Goal: Task Accomplishment & Management: Complete application form

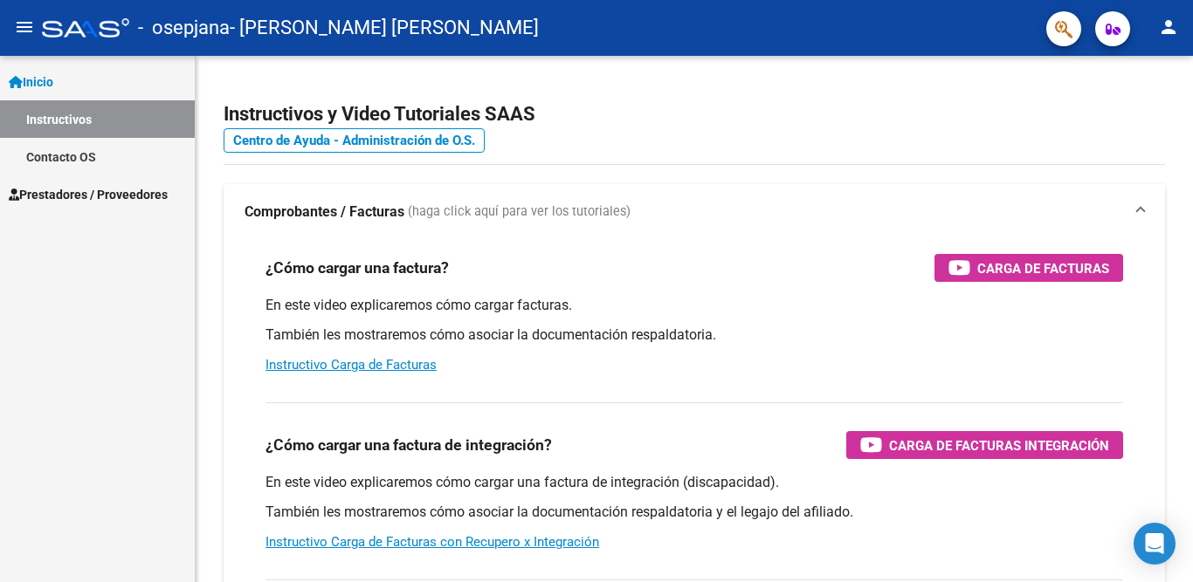
click at [74, 195] on span "Prestadores / Proveedores" at bounding box center [88, 194] width 159 height 19
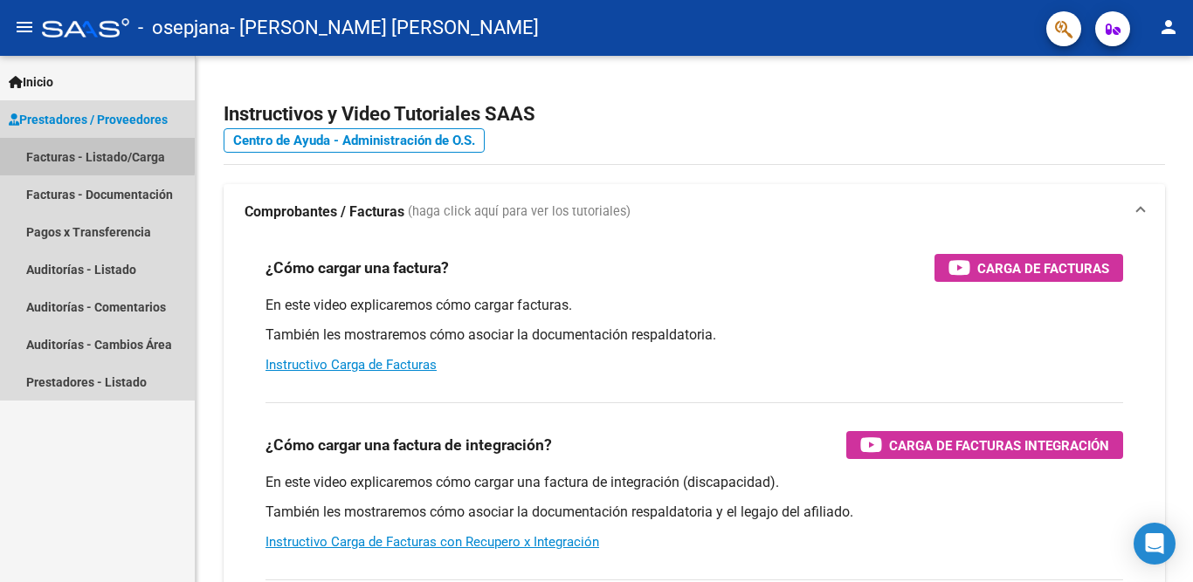
click at [80, 154] on link "Facturas - Listado/Carga" at bounding box center [97, 157] width 195 height 38
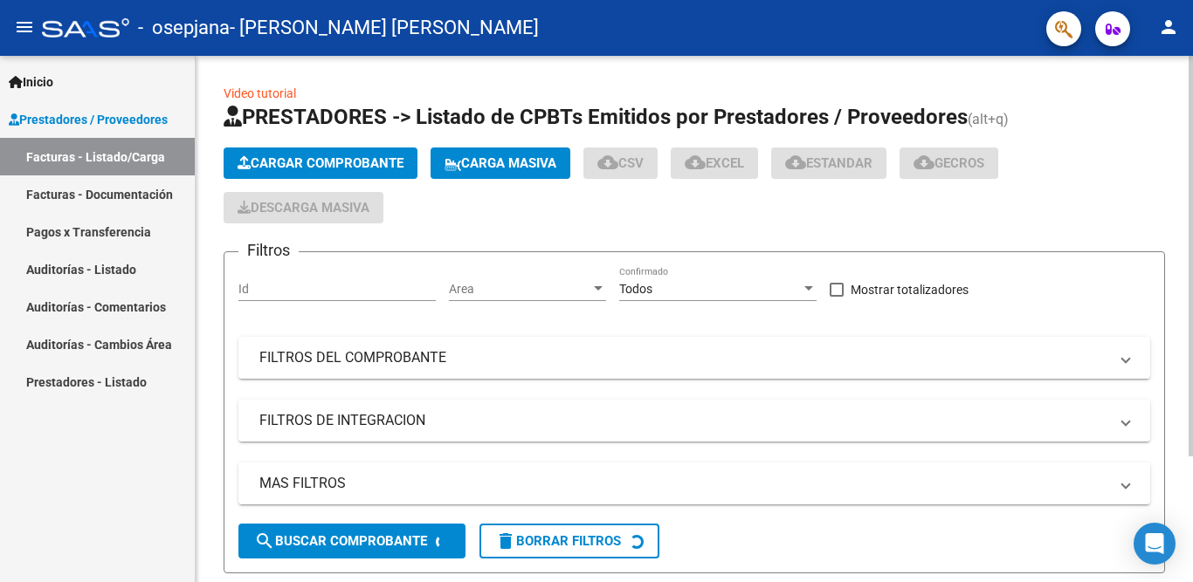
click at [317, 162] on span "Cargar Comprobante" at bounding box center [321, 163] width 166 height 16
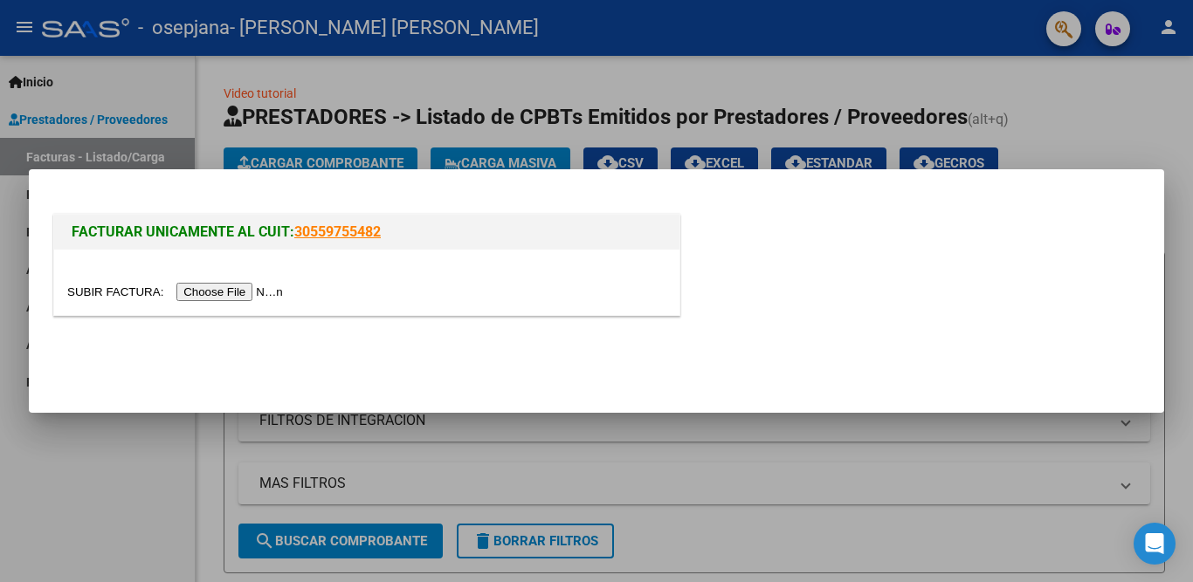
click at [266, 288] on input "file" at bounding box center [177, 292] width 221 height 18
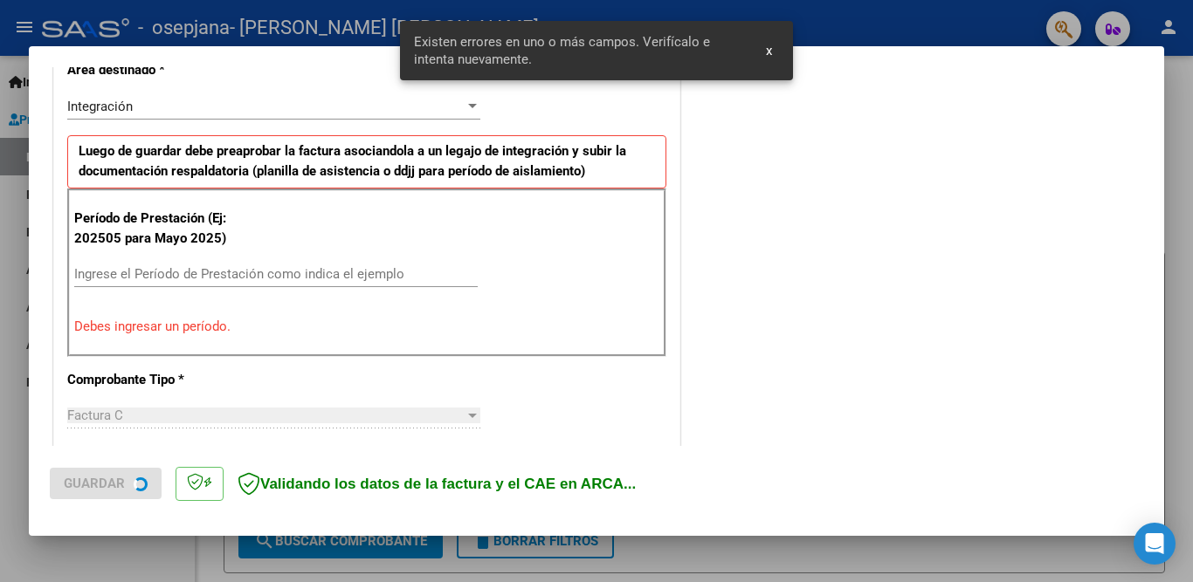
scroll to position [419, 0]
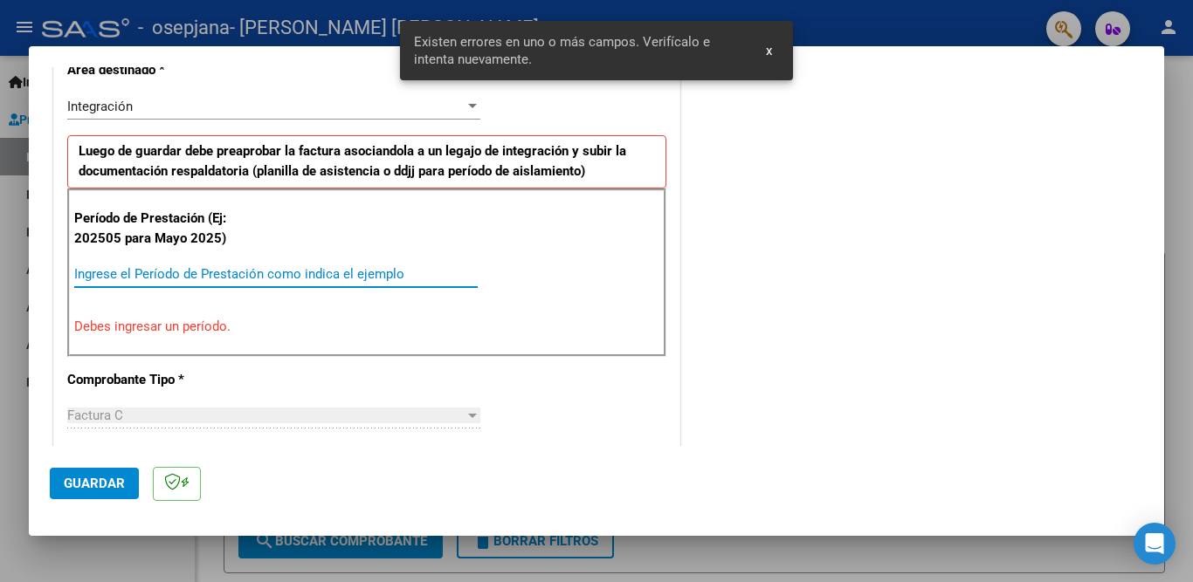
click at [155, 275] on input "Ingrese el Período de Prestación como indica el ejemplo" at bounding box center [275, 274] width 403 height 16
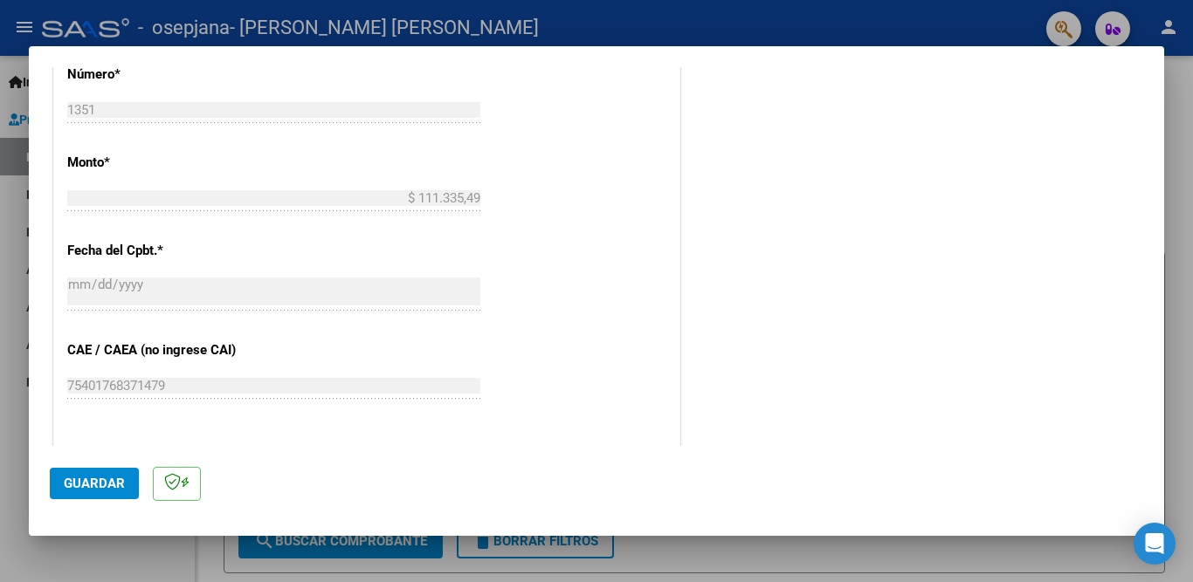
scroll to position [1030, 0]
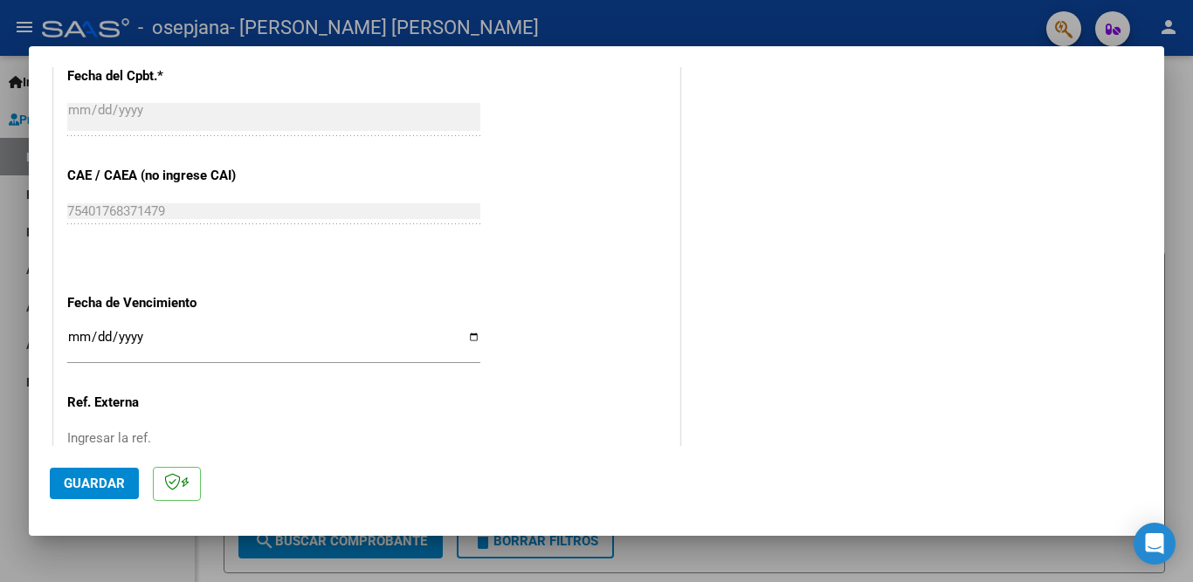
type input "202509"
click at [467, 330] on input "Ingresar la fecha" at bounding box center [273, 344] width 413 height 28
click at [465, 330] on input "[DATE]" at bounding box center [273, 344] width 413 height 28
type input "[DATE]"
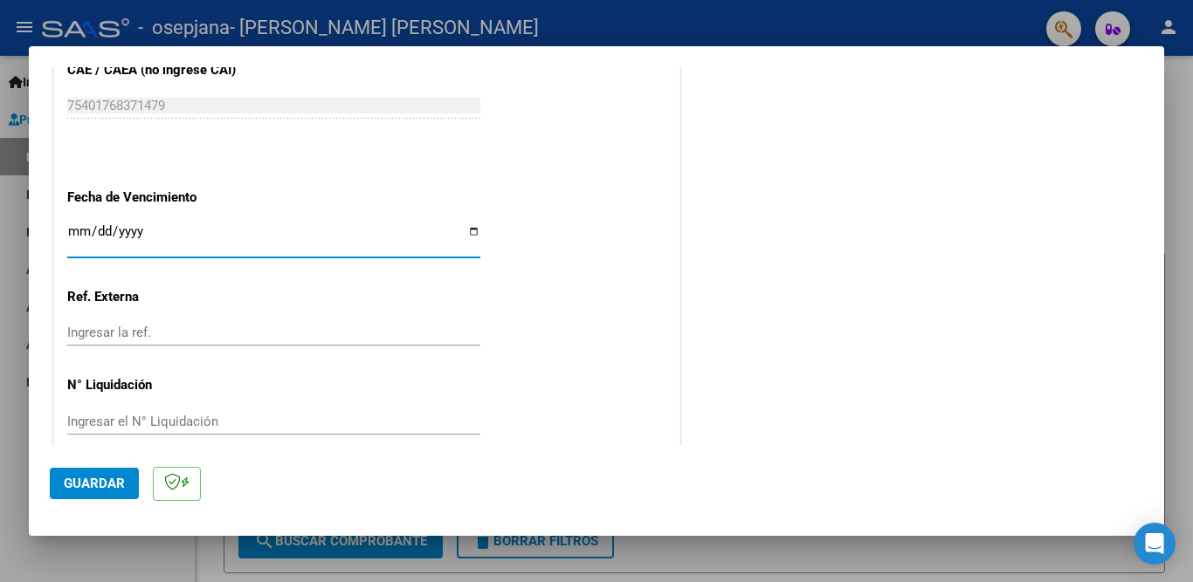
click at [98, 479] on span "Guardar" at bounding box center [94, 484] width 61 height 16
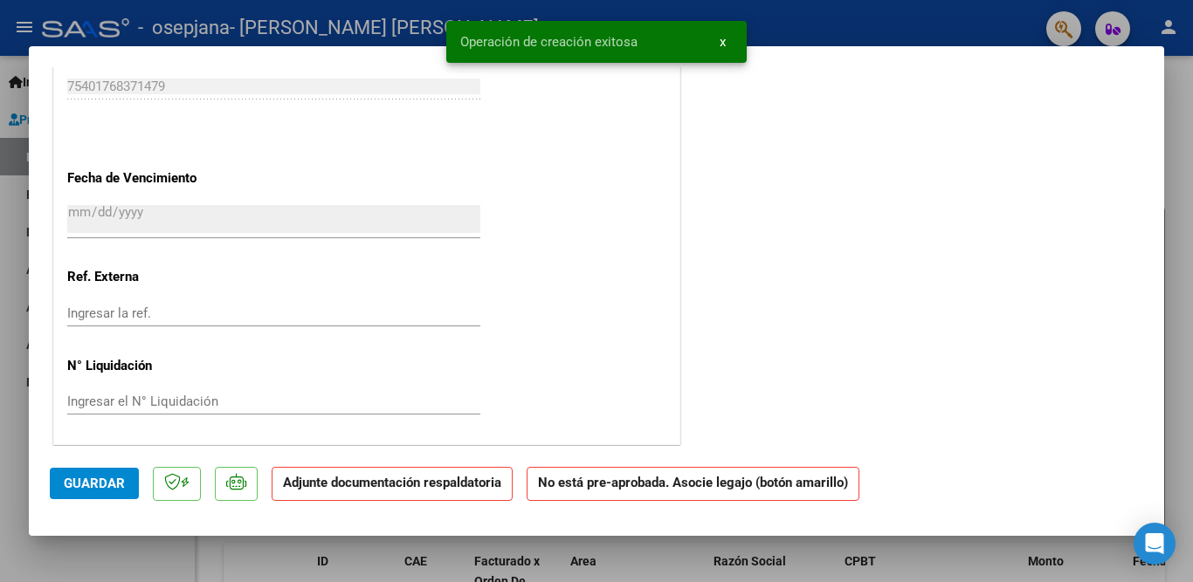
scroll to position [0, 0]
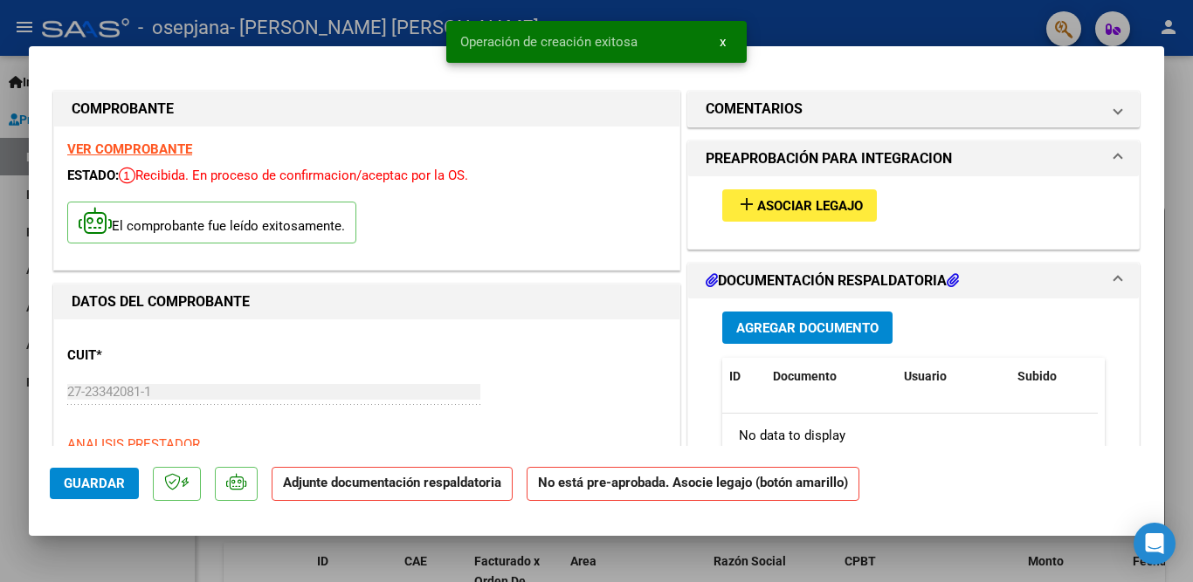
click at [814, 207] on span "Asociar Legajo" at bounding box center [810, 206] width 106 height 16
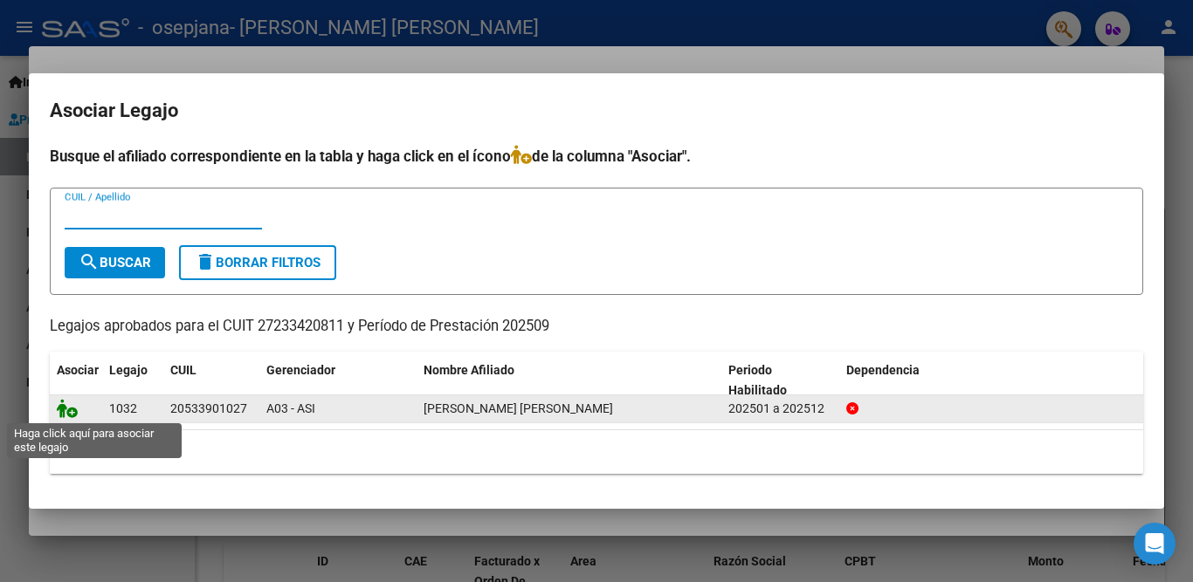
click at [66, 405] on icon at bounding box center [67, 408] width 21 height 19
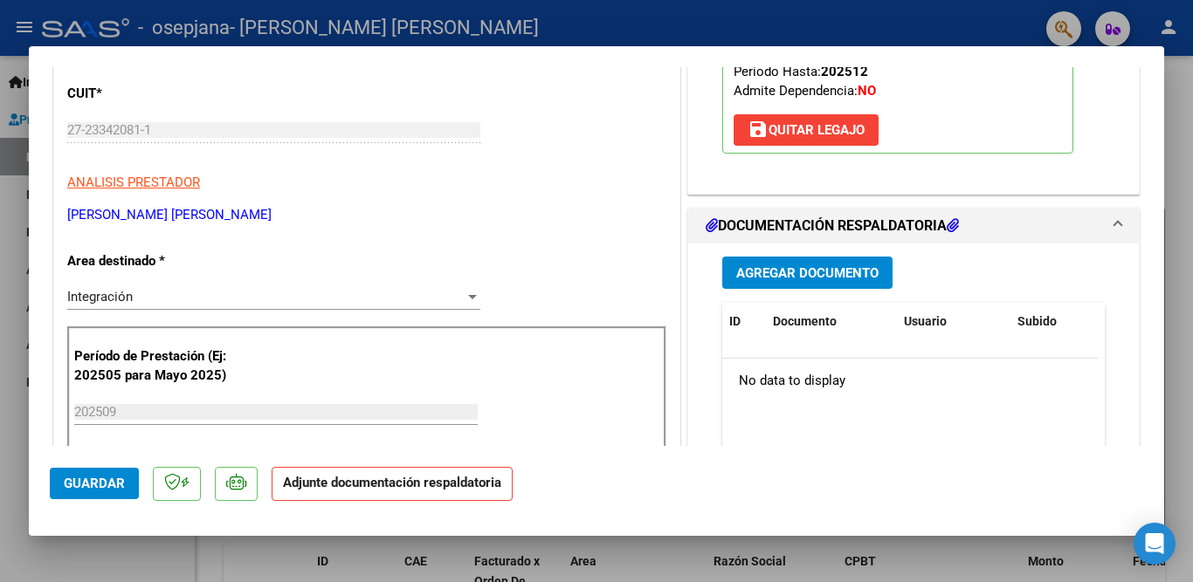
scroll to position [349, 0]
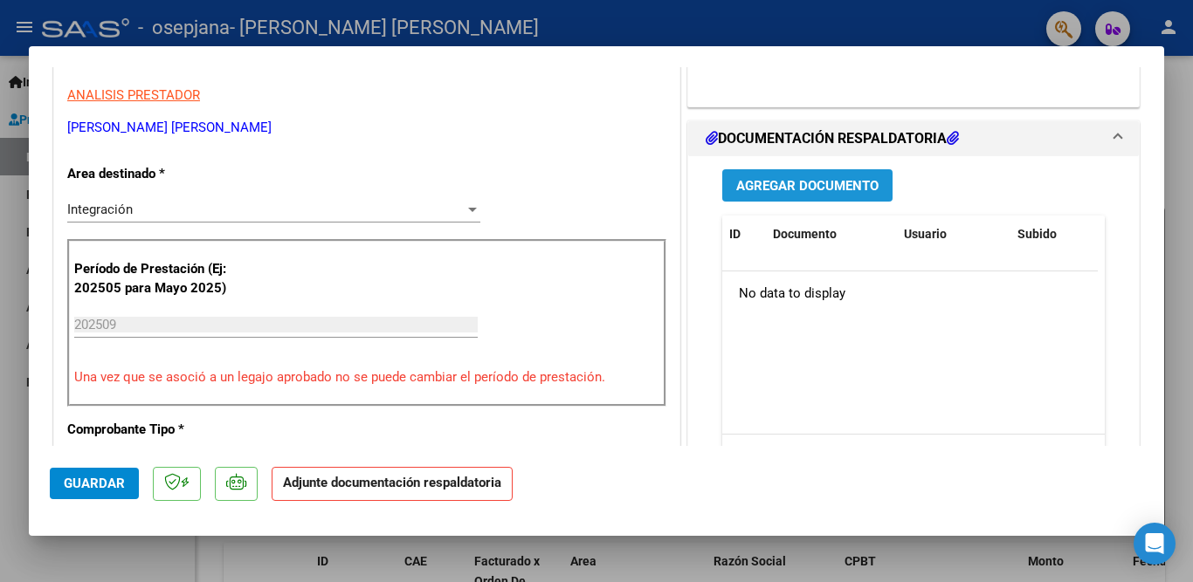
click at [794, 183] on span "Agregar Documento" at bounding box center [807, 186] width 142 height 16
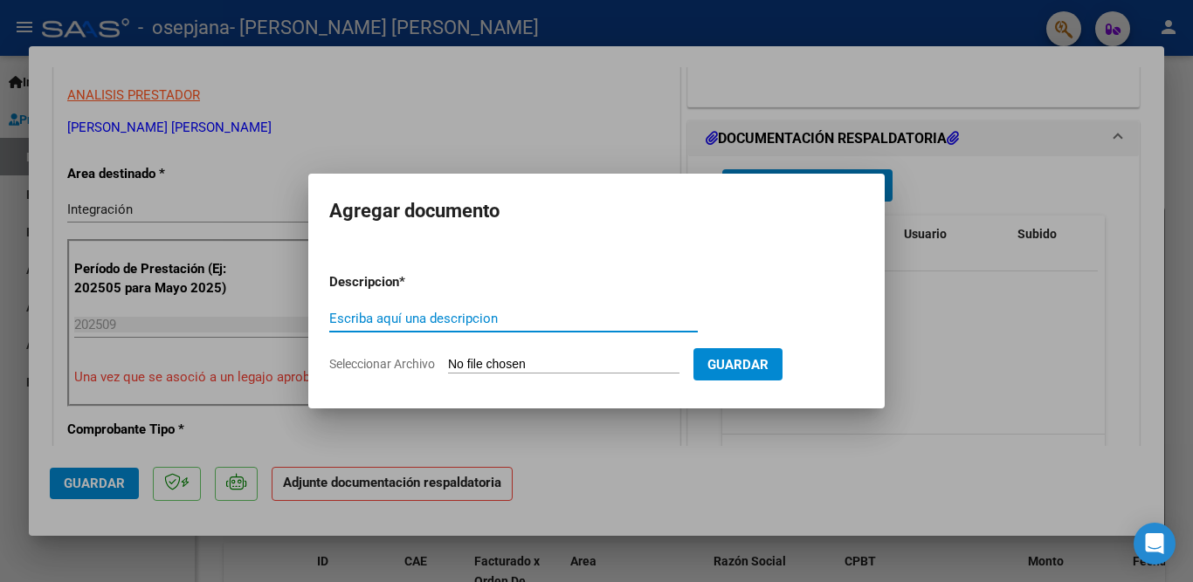
click at [405, 317] on input "Escriba aquí una descripcion" at bounding box center [513, 319] width 368 height 16
type input "planilla asistencia"
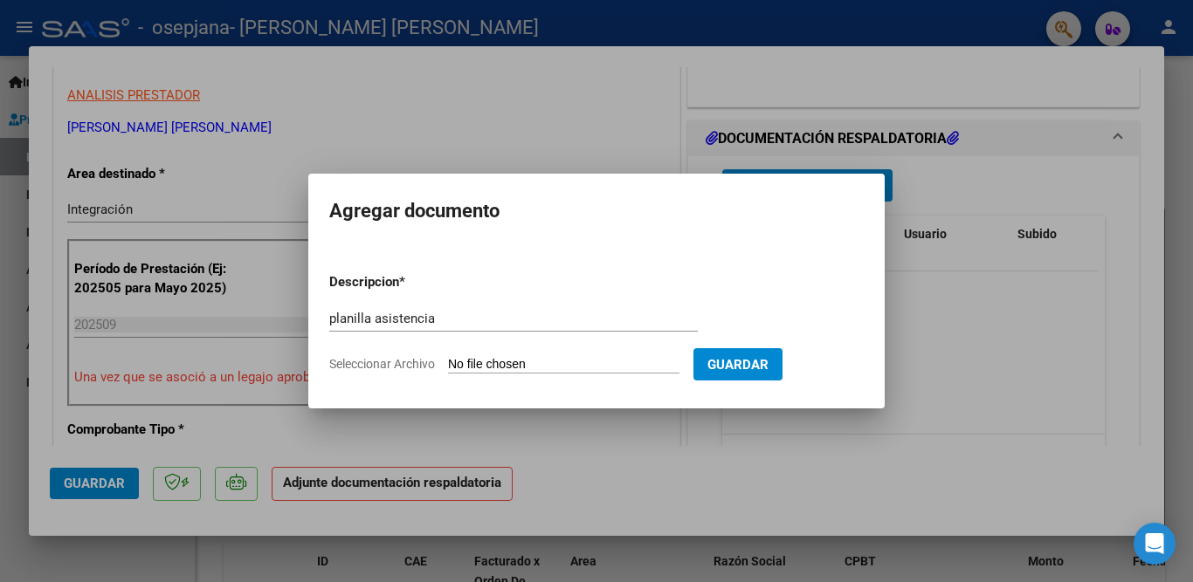
click at [544, 363] on input "Seleccionar Archivo" at bounding box center [563, 365] width 231 height 17
type input "C:\fakepath\[PERSON_NAME] SEPTIEMBRE.pdf"
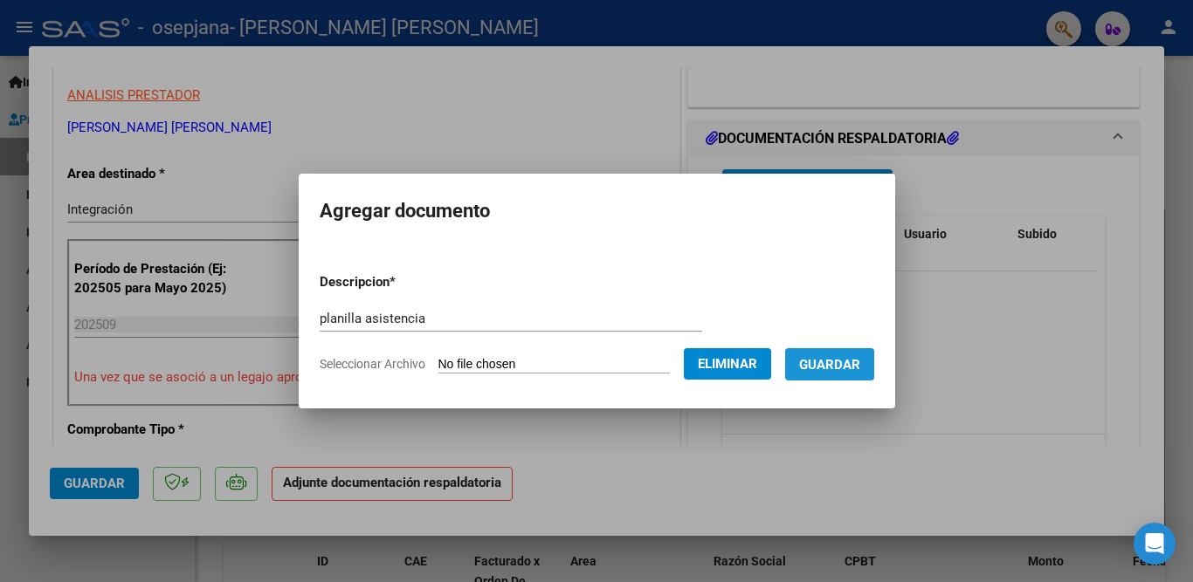
click at [834, 360] on span "Guardar" at bounding box center [829, 365] width 61 height 16
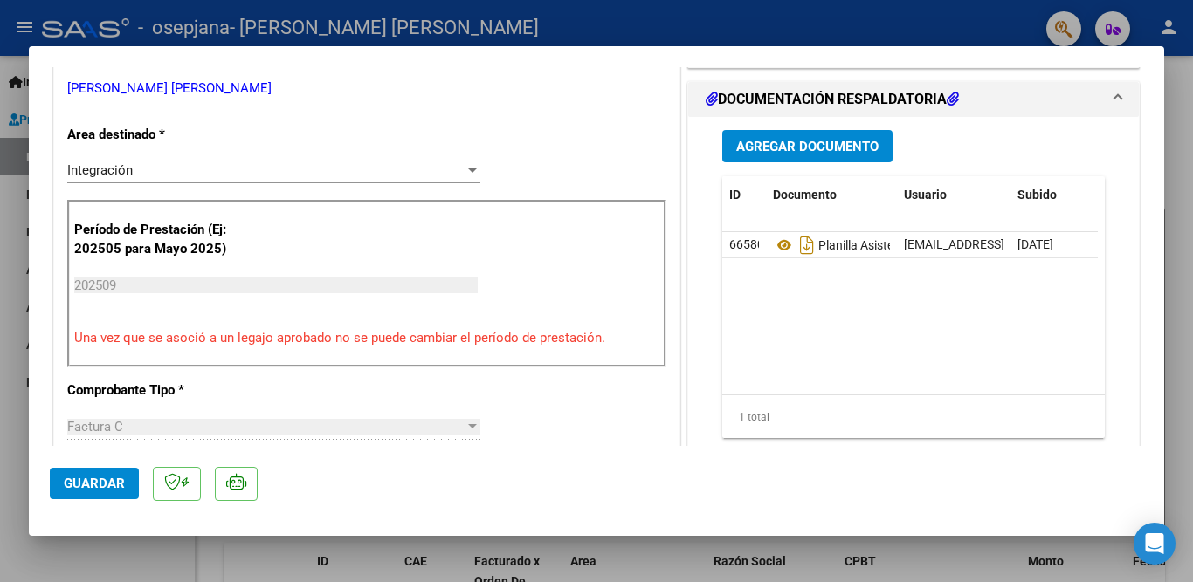
scroll to position [223, 0]
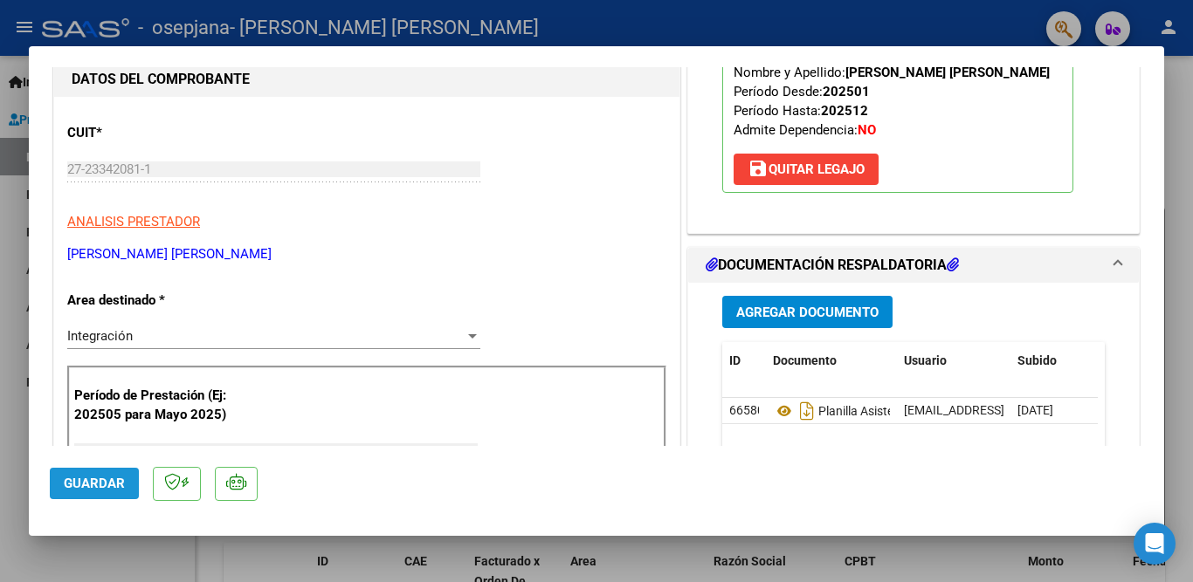
click at [107, 479] on span "Guardar" at bounding box center [94, 484] width 61 height 16
